Goal: Transaction & Acquisition: Purchase product/service

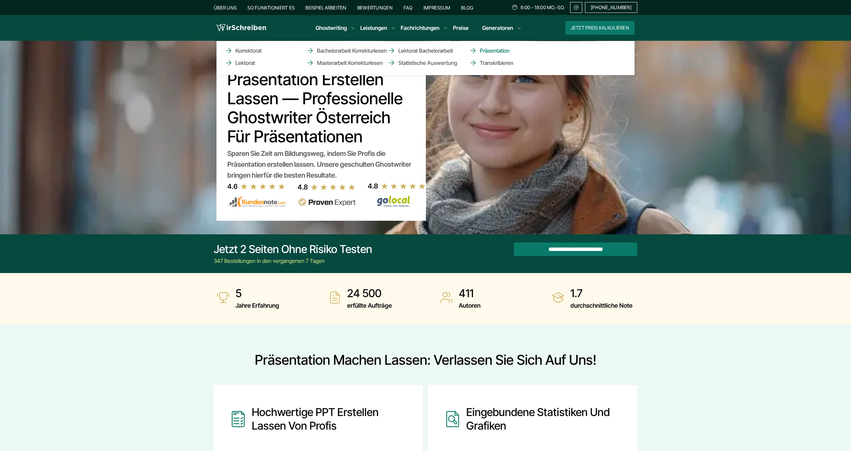
click at [489, 50] on link "Präsentation" at bounding box center [503, 50] width 68 height 8
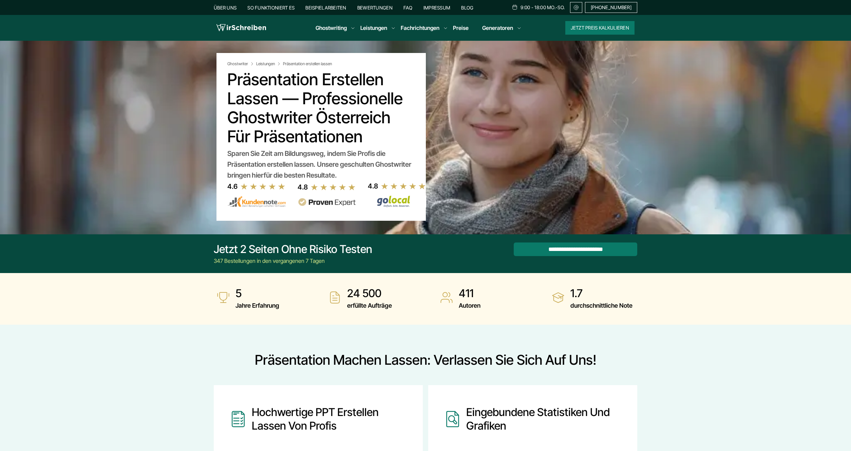
click at [459, 28] on link "Preise" at bounding box center [461, 27] width 16 height 7
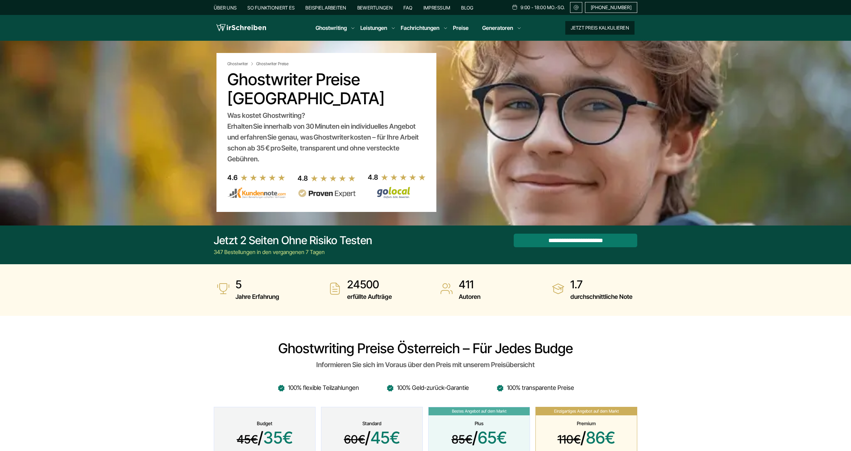
click at [614, 27] on button "Jetzt Preis kalkulieren" at bounding box center [599, 28] width 69 height 14
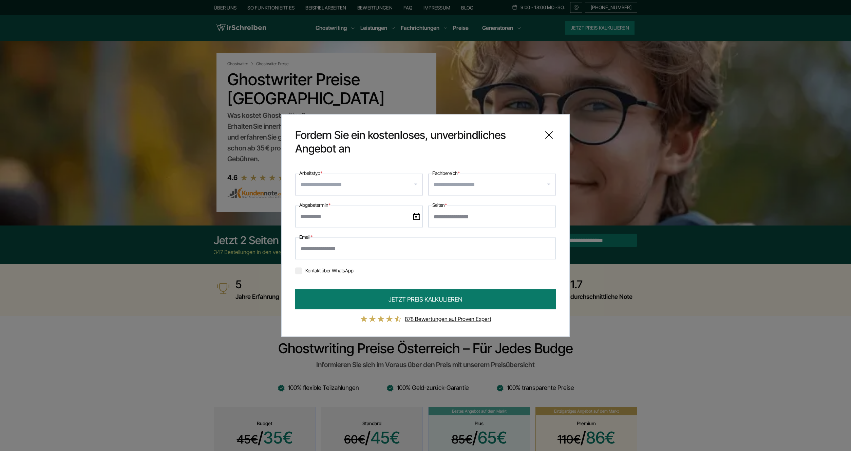
click at [551, 135] on icon at bounding box center [549, 135] width 14 height 14
